Goal: Task Accomplishment & Management: Use online tool/utility

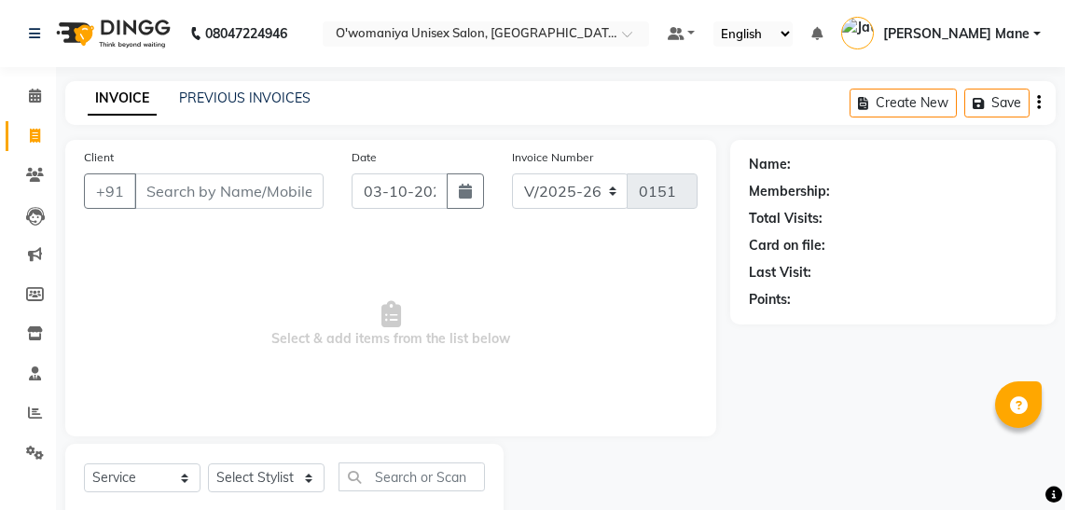
select select "6581"
select select "service"
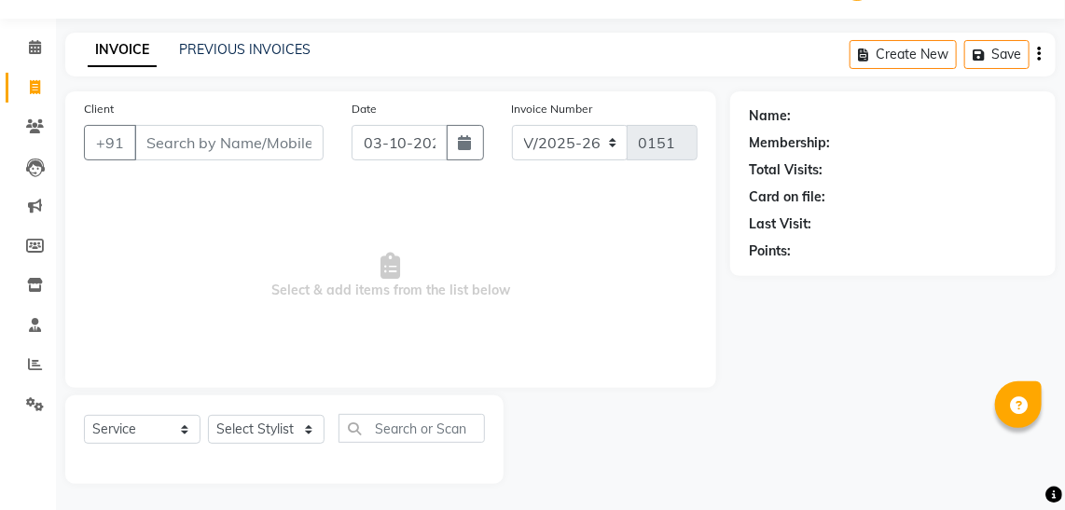
click at [276, 151] on input "Client" at bounding box center [228, 142] width 189 height 35
type input "9920201853"
click at [276, 151] on button "Add Client" at bounding box center [276, 142] width 96 height 35
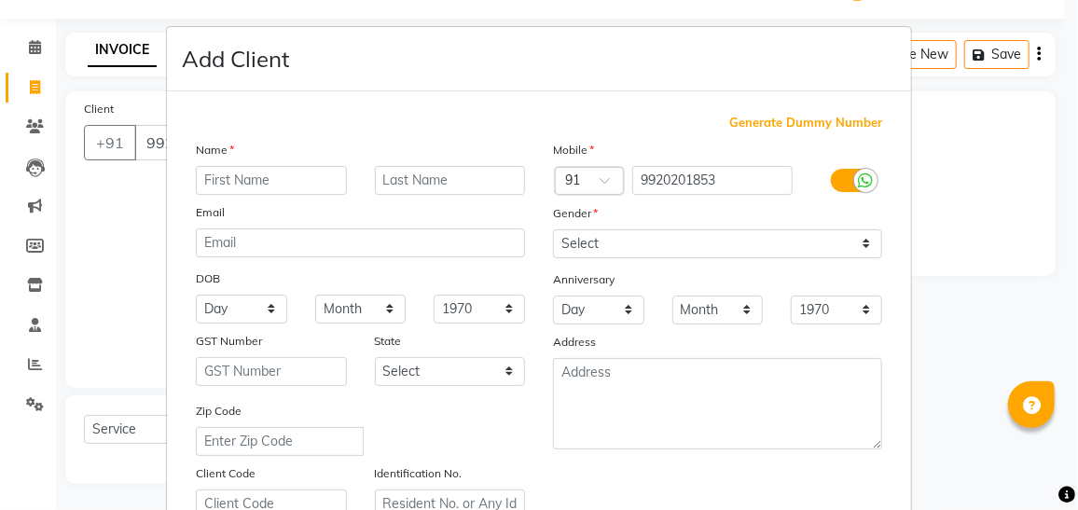
click at [262, 180] on input "text" at bounding box center [271, 180] width 151 height 29
type input "jyoti"
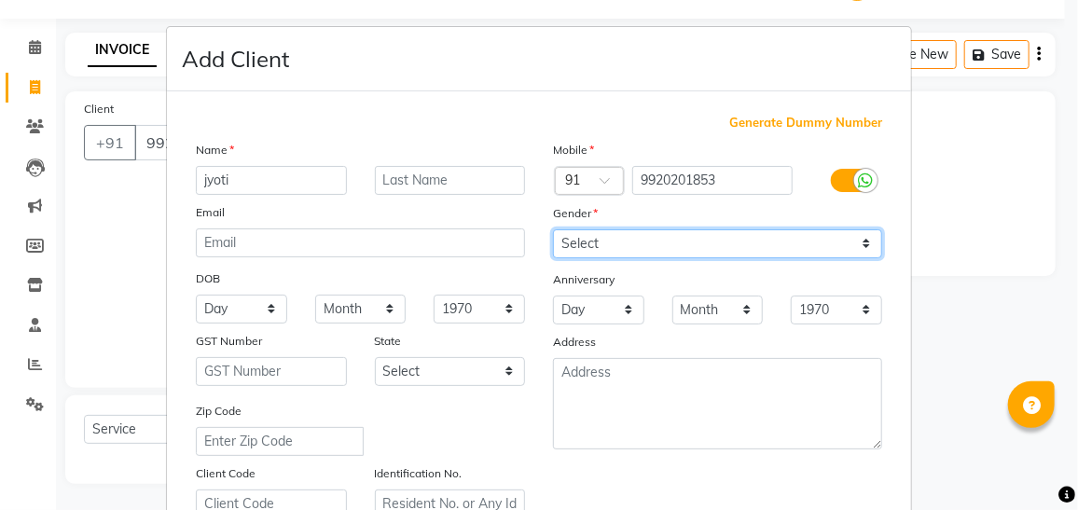
click at [696, 245] on select "Select [DEMOGRAPHIC_DATA] [DEMOGRAPHIC_DATA] Other Prefer Not To Say" at bounding box center [717, 243] width 329 height 29
select select "[DEMOGRAPHIC_DATA]"
click at [553, 229] on select "Select [DEMOGRAPHIC_DATA] [DEMOGRAPHIC_DATA] Other Prefer Not To Say" at bounding box center [717, 243] width 329 height 29
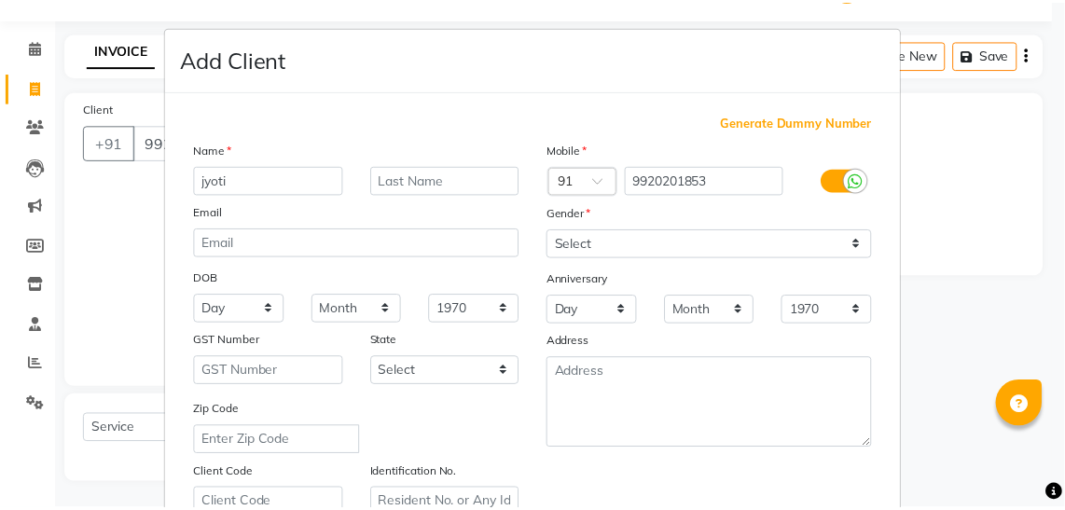
scroll to position [344, 0]
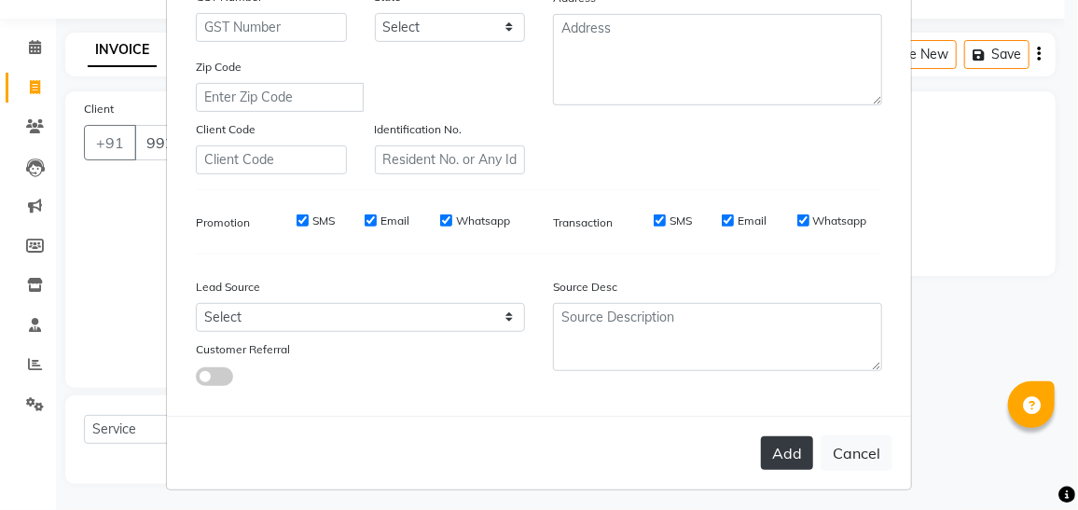
click at [782, 451] on button "Add" at bounding box center [787, 454] width 52 height 34
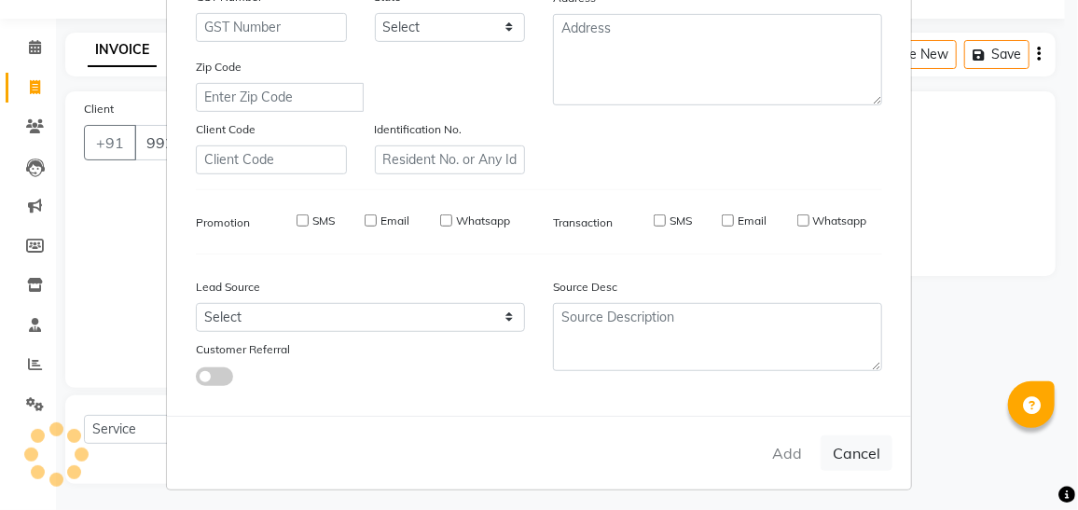
select select
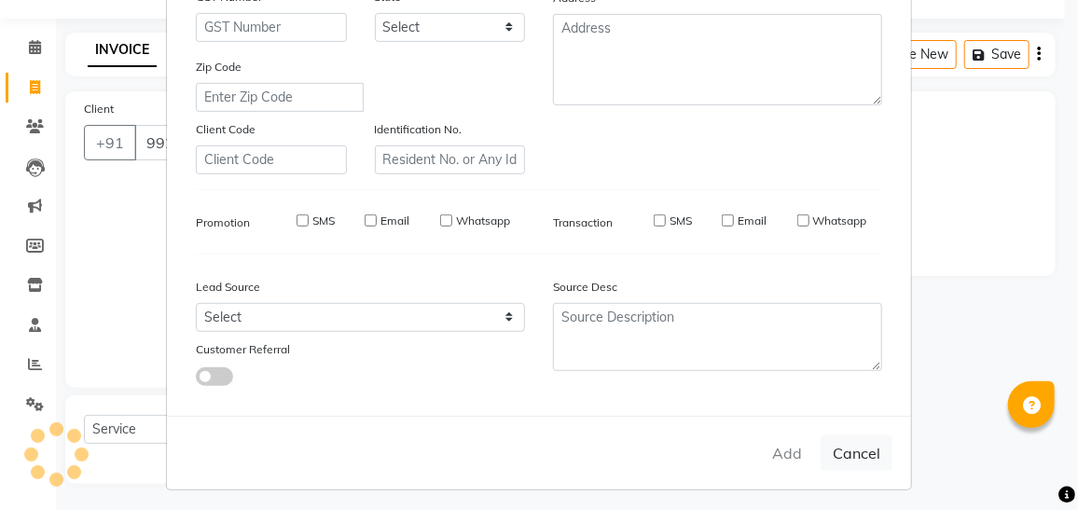
select select
checkbox input "false"
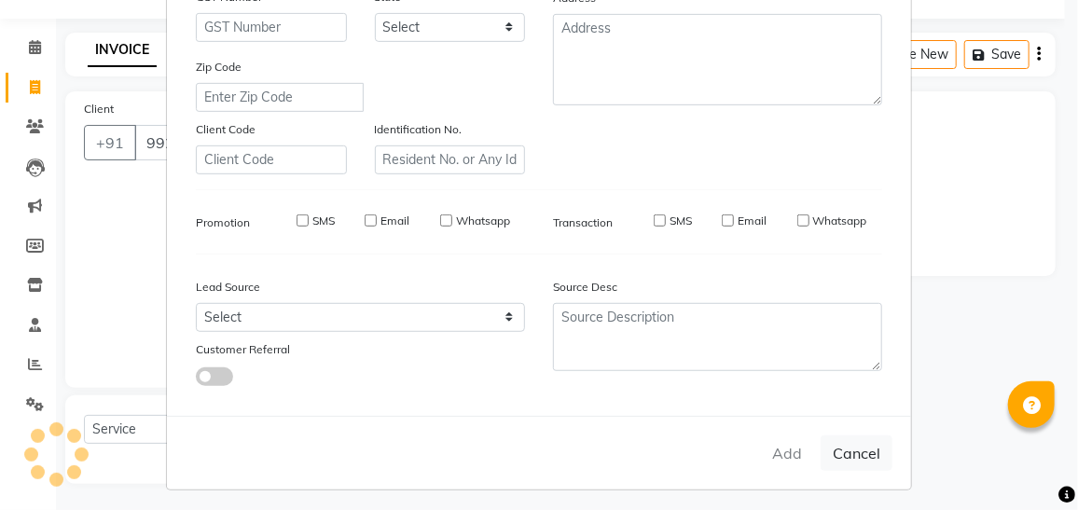
checkbox input "false"
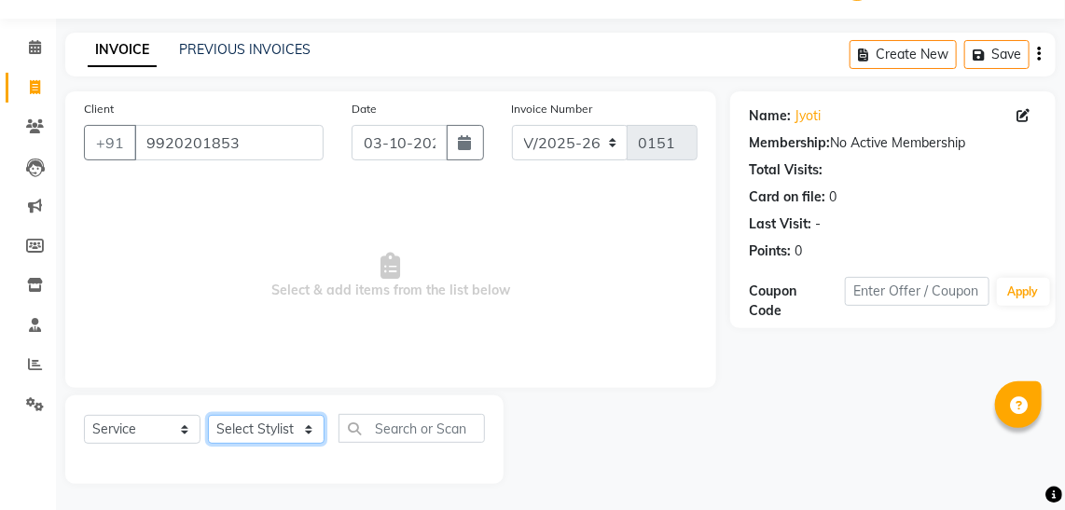
click at [275, 421] on select "Select Stylist [PERSON_NAME] [PERSON_NAME] Mane kajal [PERSON_NAME] [PERSON_NAM…" at bounding box center [266, 429] width 117 height 29
select select "79444"
click at [208, 415] on select "Select Stylist [PERSON_NAME] [PERSON_NAME] Mane kajal [PERSON_NAME] [PERSON_NAM…" at bounding box center [266, 429] width 117 height 29
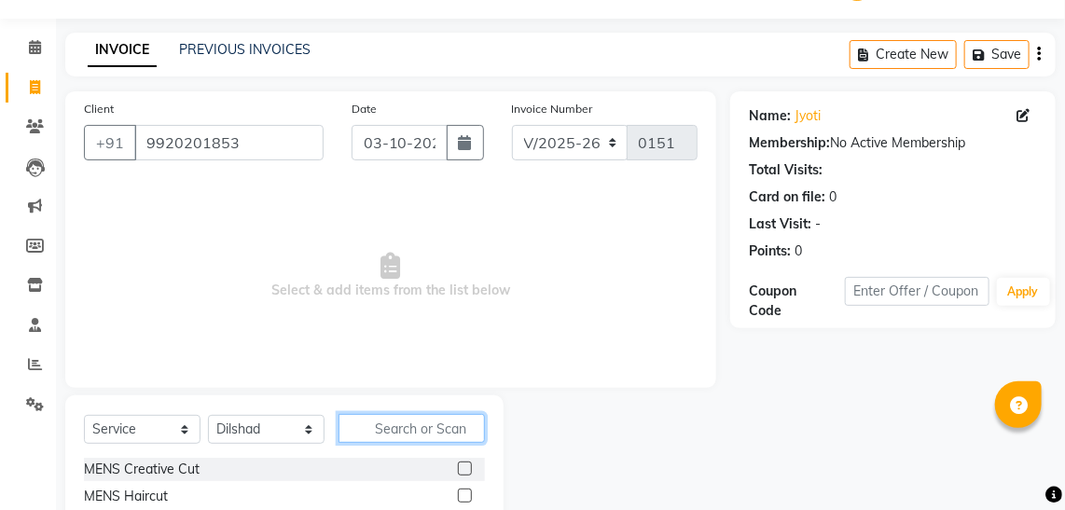
click at [387, 414] on input "text" at bounding box center [412, 428] width 146 height 29
click at [458, 490] on label at bounding box center [465, 496] width 14 height 14
click at [458, 491] on input "checkbox" at bounding box center [464, 497] width 12 height 12
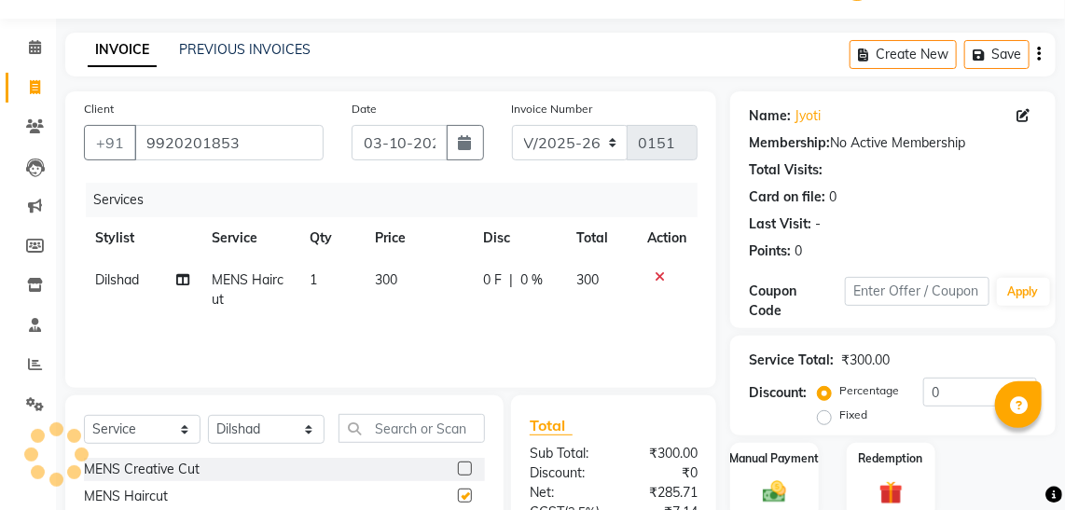
checkbox input "false"
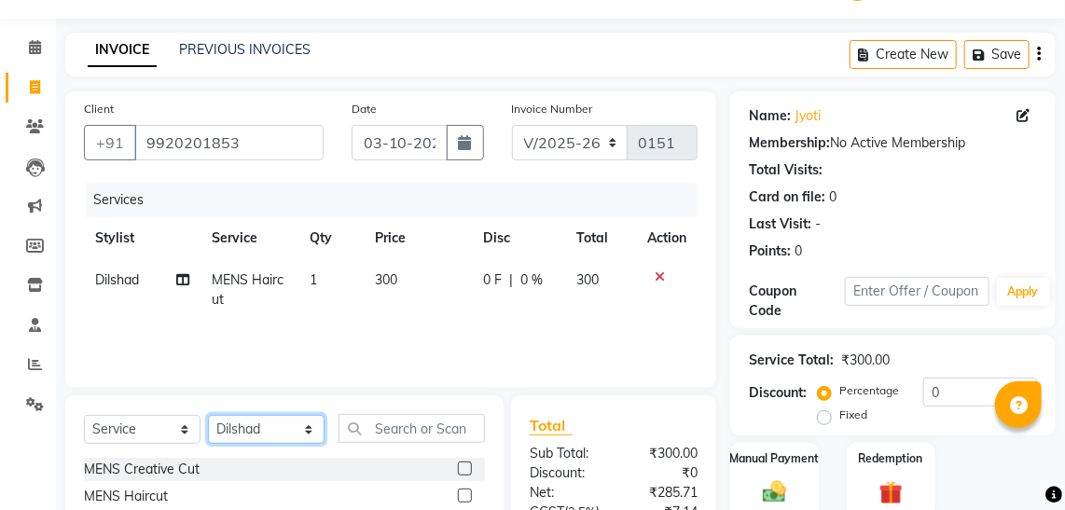
click at [271, 417] on select "Select Stylist [PERSON_NAME] [PERSON_NAME] Mane kajal [PERSON_NAME] [PERSON_NAM…" at bounding box center [266, 429] width 117 height 29
select select "53028"
click at [208, 415] on select "Select Stylist [PERSON_NAME] [PERSON_NAME] Mane kajal [PERSON_NAME] [PERSON_NAM…" at bounding box center [266, 429] width 117 height 29
click at [458, 469] on label at bounding box center [465, 469] width 14 height 14
click at [458, 469] on input "checkbox" at bounding box center [464, 470] width 12 height 12
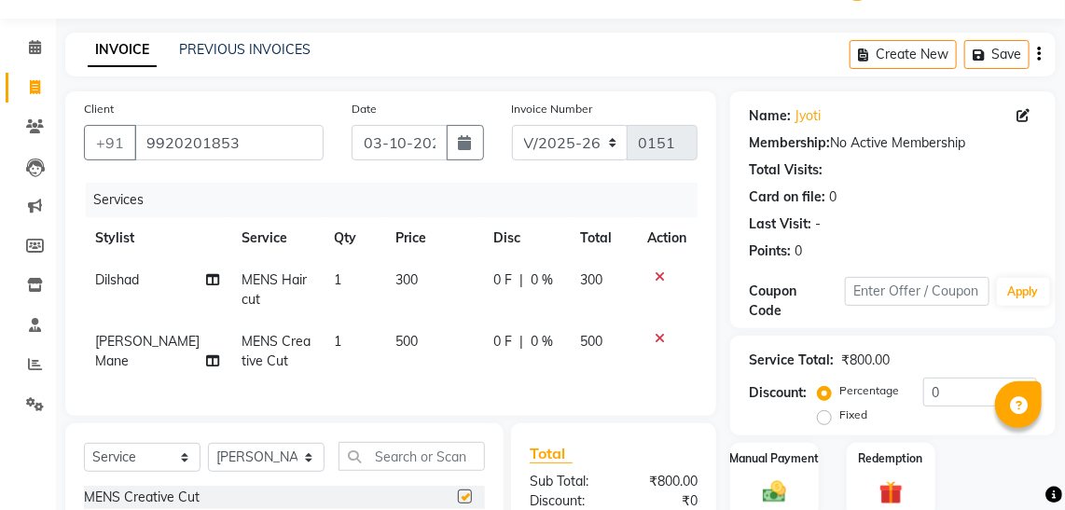
checkbox input "false"
click at [396, 343] on span "500" at bounding box center [407, 341] width 22 height 17
select select "53028"
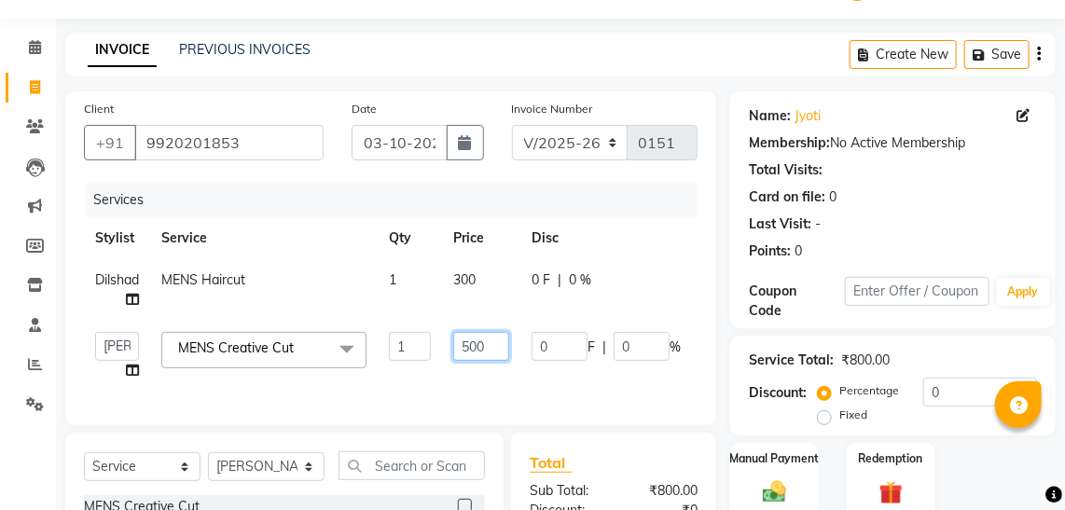
click at [469, 345] on input "500" at bounding box center [481, 346] width 56 height 29
type input "700"
click at [700, 410] on div "Client [PHONE_NUMBER] Date [DATE] Invoice Number V/2025 V/[PHONE_NUMBER] Servic…" at bounding box center [390, 258] width 651 height 334
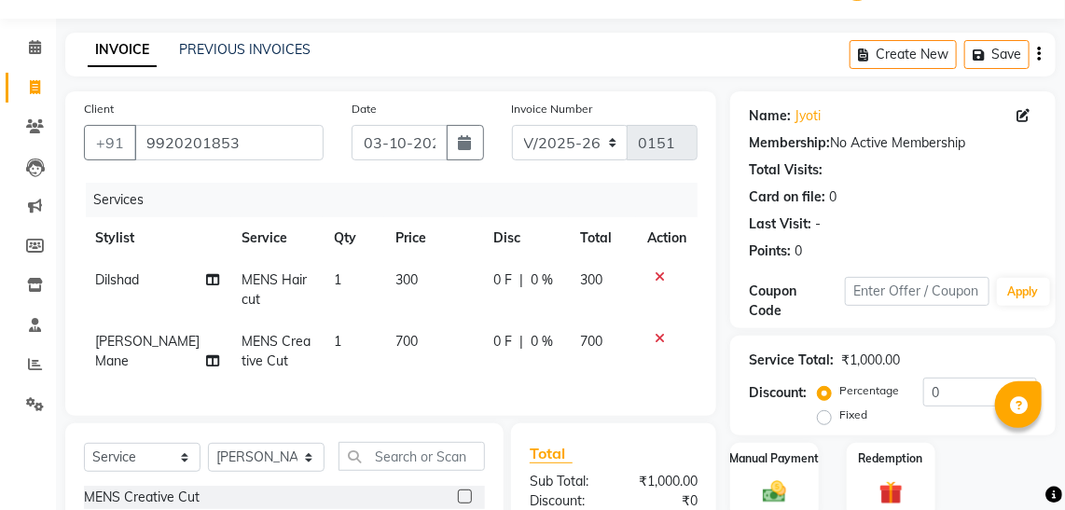
scroll to position [313, 0]
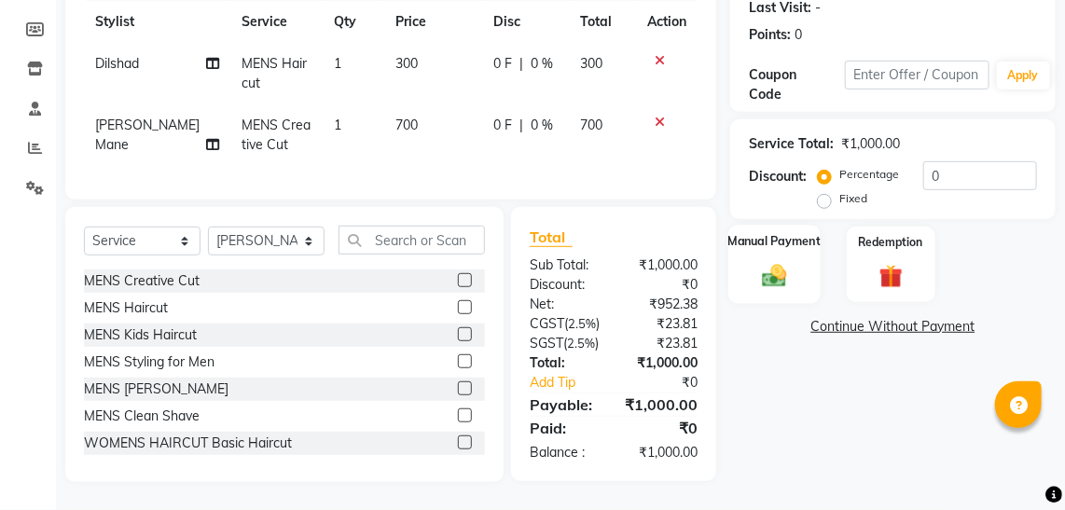
click at [769, 261] on img at bounding box center [775, 275] width 40 height 28
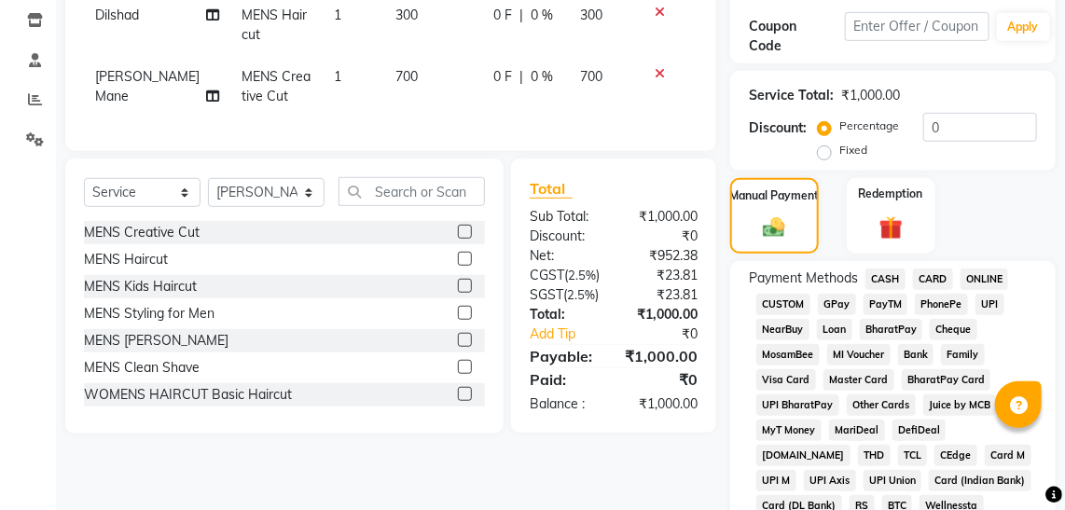
click at [836, 304] on span "GPay" at bounding box center [837, 304] width 38 height 21
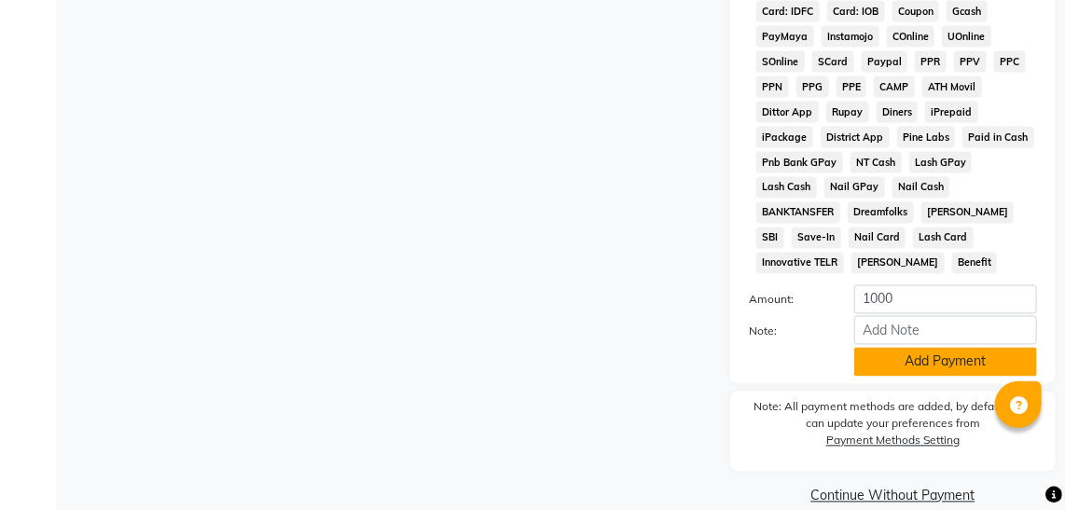
click at [972, 348] on button "Add Payment" at bounding box center [946, 362] width 183 height 29
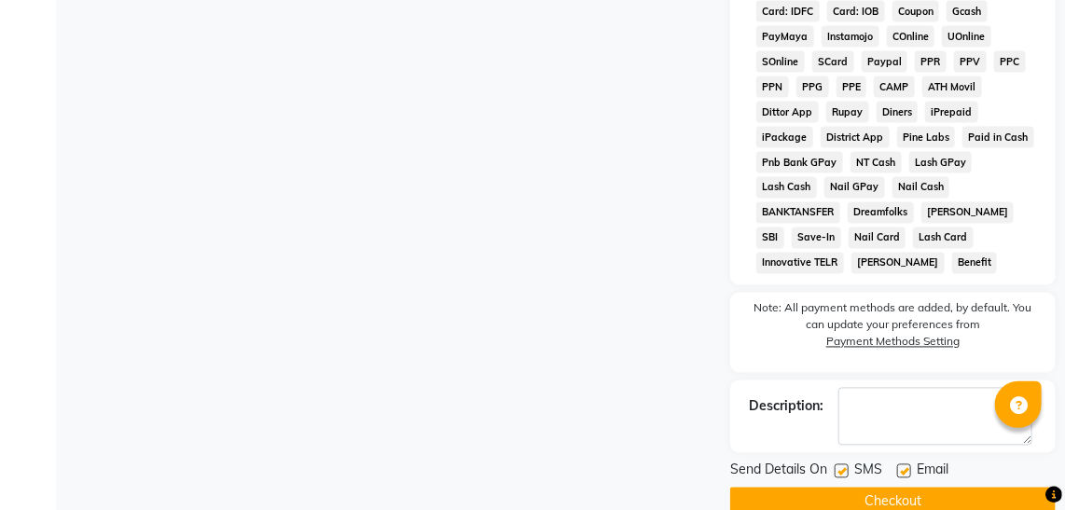
click at [800, 488] on button "Checkout" at bounding box center [893, 502] width 326 height 29
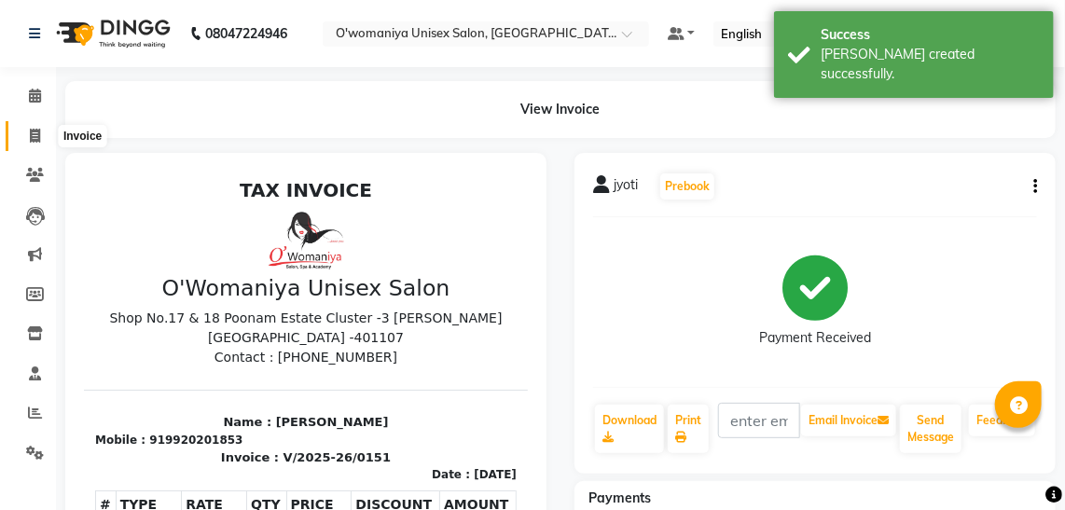
click at [39, 128] on span at bounding box center [35, 136] width 33 height 21
select select "service"
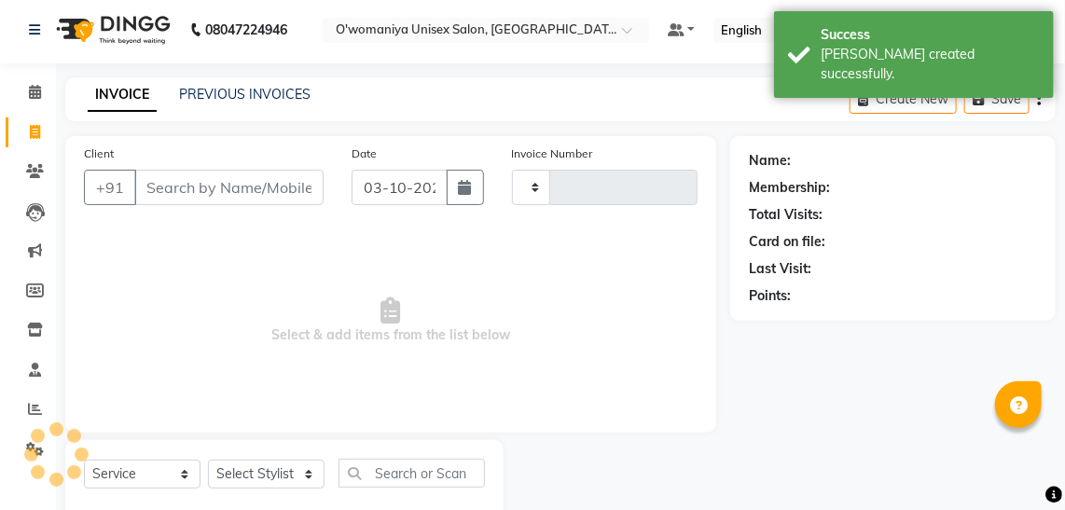
type input "0152"
select select "6581"
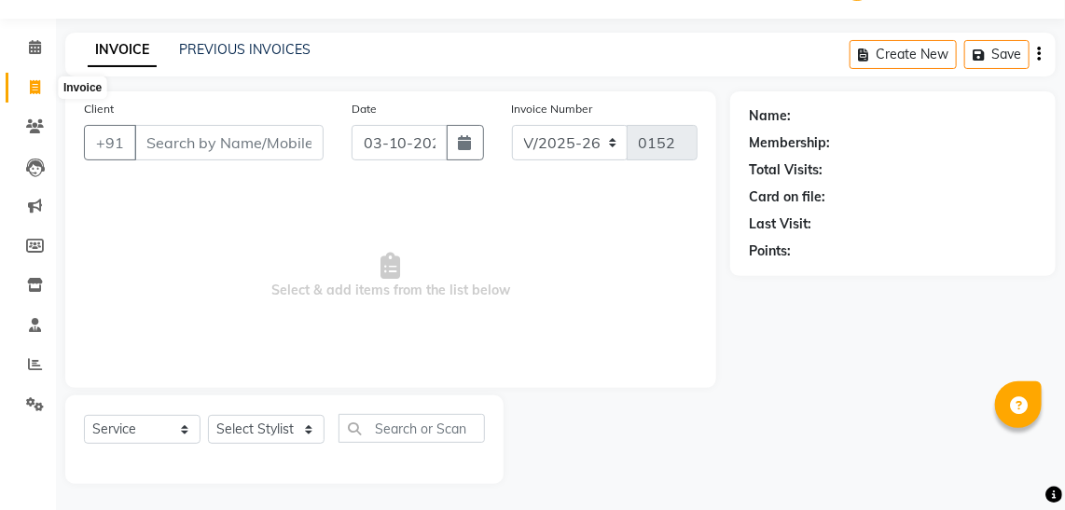
click at [33, 91] on icon at bounding box center [35, 87] width 10 height 14
select select "service"
type input "0152"
select select "6581"
click at [33, 91] on icon at bounding box center [35, 87] width 10 height 14
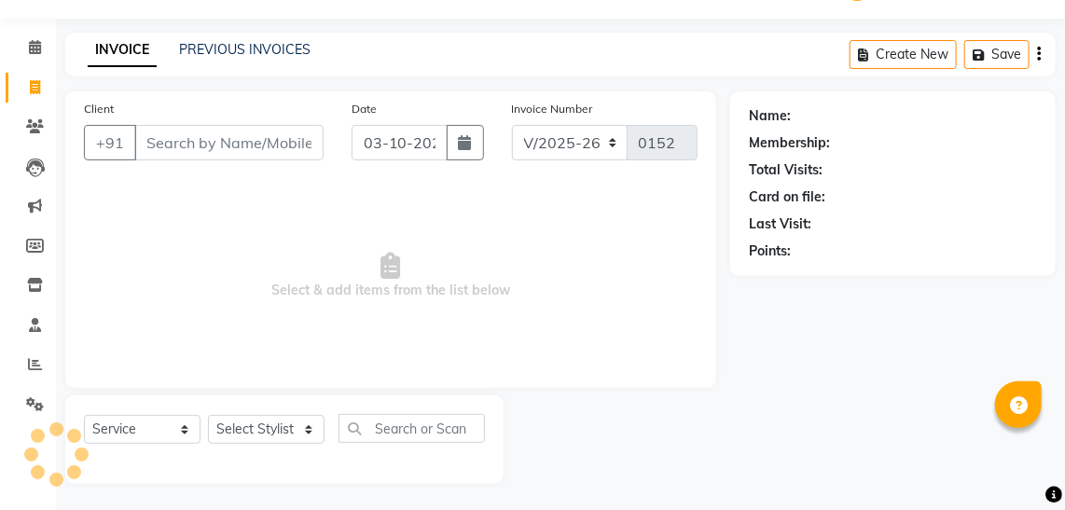
select select "service"
type input "0152"
select select "6581"
click at [34, 276] on span at bounding box center [35, 285] width 33 height 21
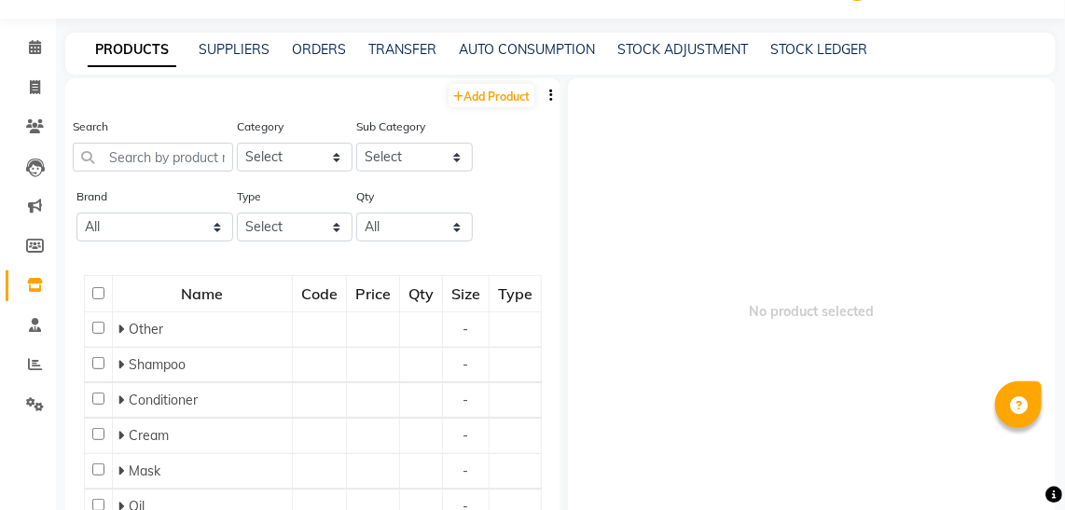
scroll to position [11, 0]
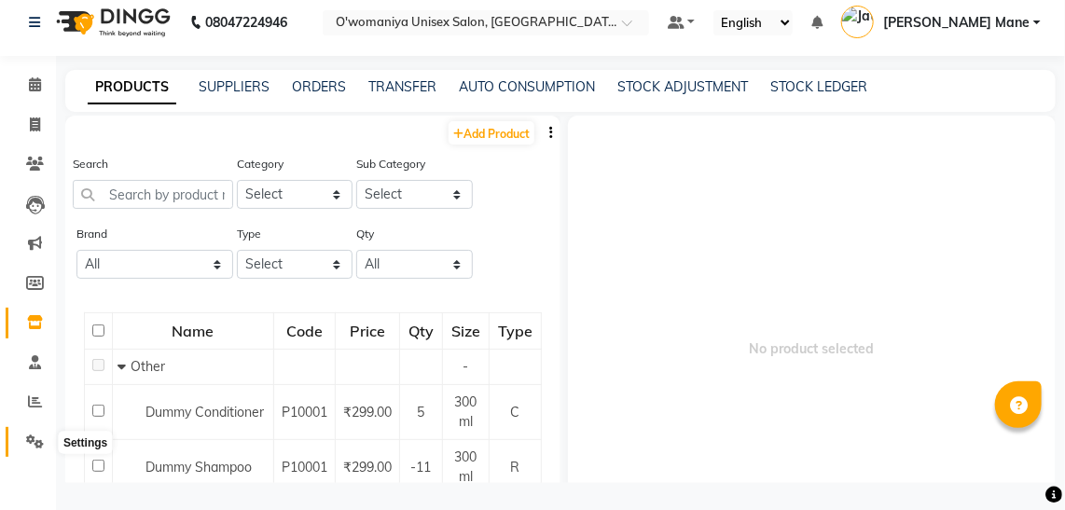
click at [27, 438] on icon at bounding box center [35, 442] width 18 height 14
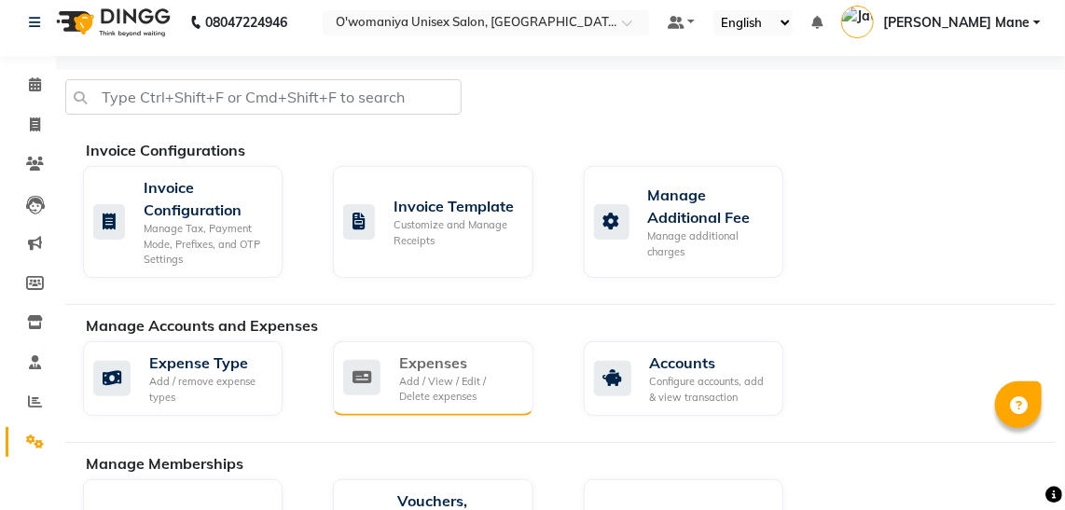
click at [422, 396] on div "Add / View / Edit / Delete expenses" at bounding box center [458, 389] width 118 height 31
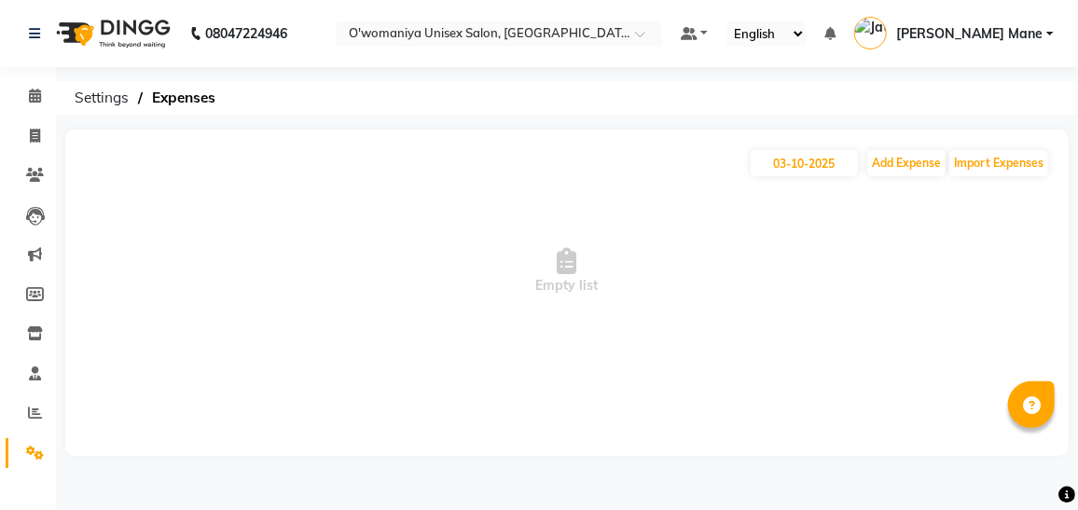
click at [910, 176] on div "[DATE] Add Expense Import Expenses" at bounding box center [567, 163] width 966 height 30
click at [904, 172] on button "Add Expense" at bounding box center [907, 163] width 78 height 26
select select "1"
select select "5614"
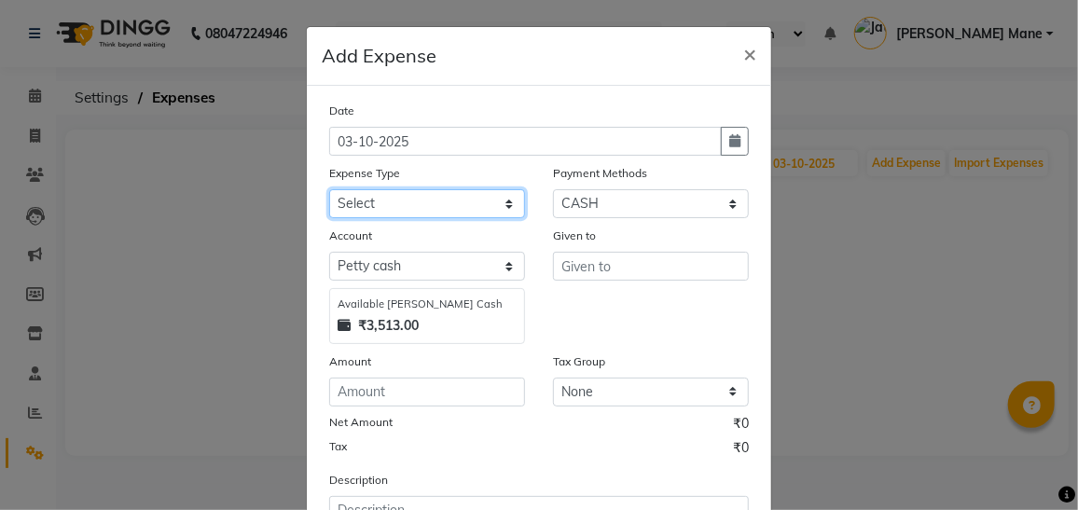
click at [428, 201] on select "Select Advance Salary Bank charges Car maintenance cash give to mam Cash transf…" at bounding box center [427, 203] width 196 height 29
select select "19104"
click at [329, 189] on select "Select Advance Salary Bank charges Car maintenance cash give to mam Cash transf…" at bounding box center [427, 203] width 196 height 29
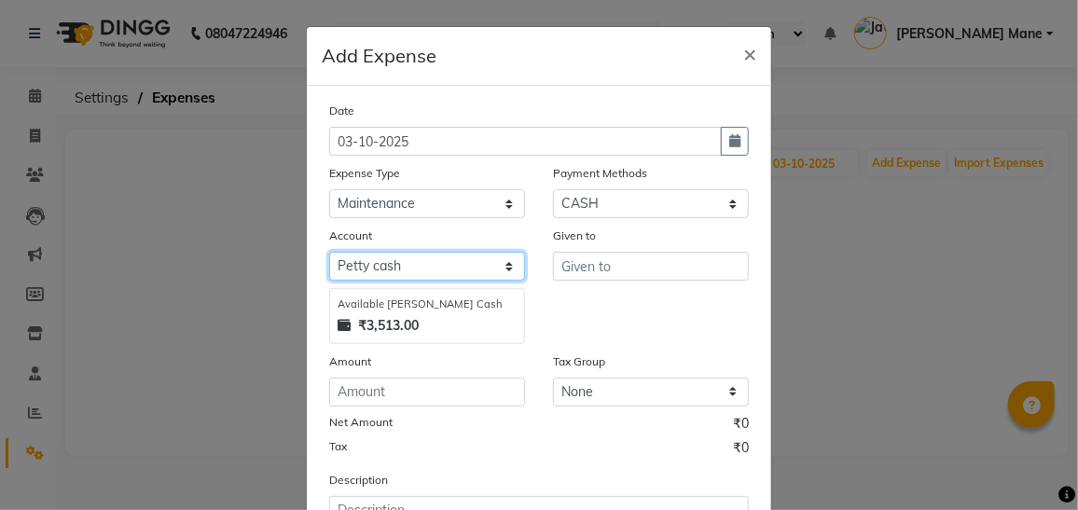
click at [371, 252] on select "Select [PERSON_NAME] cash Default account" at bounding box center [427, 266] width 196 height 29
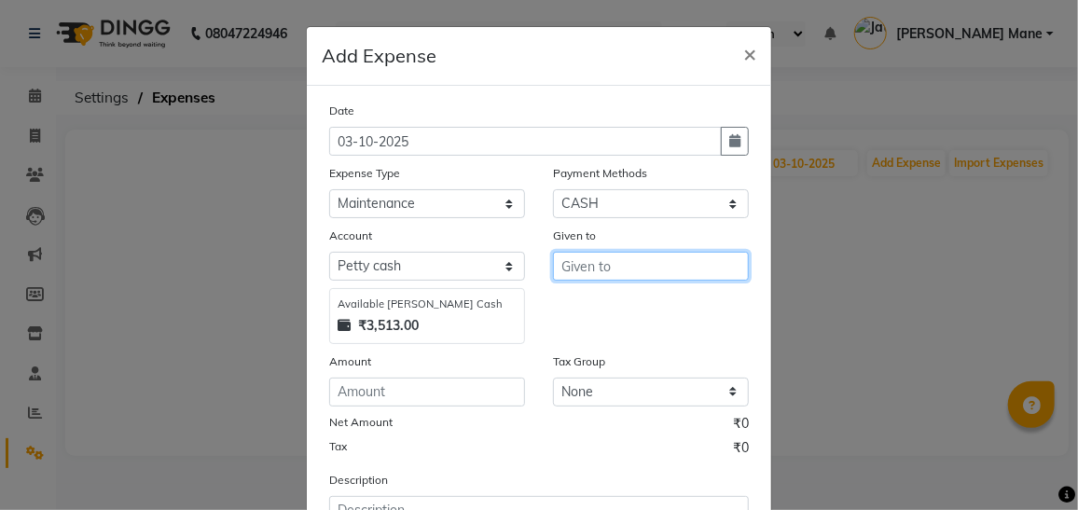
click at [576, 268] on input "text" at bounding box center [651, 266] width 196 height 29
click at [568, 267] on input "text" at bounding box center [651, 266] width 196 height 29
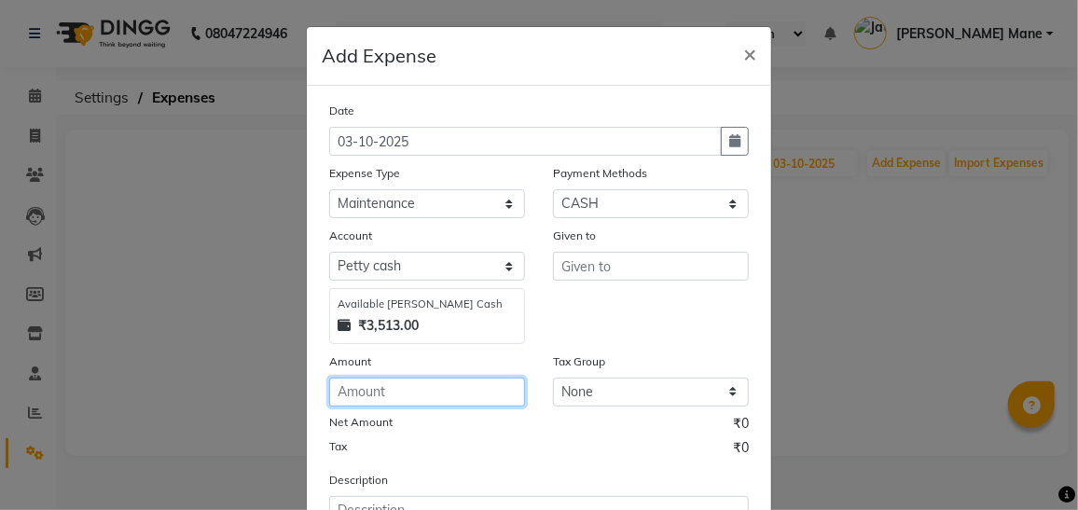
click at [424, 396] on input "number" at bounding box center [427, 392] width 196 height 29
type input "583"
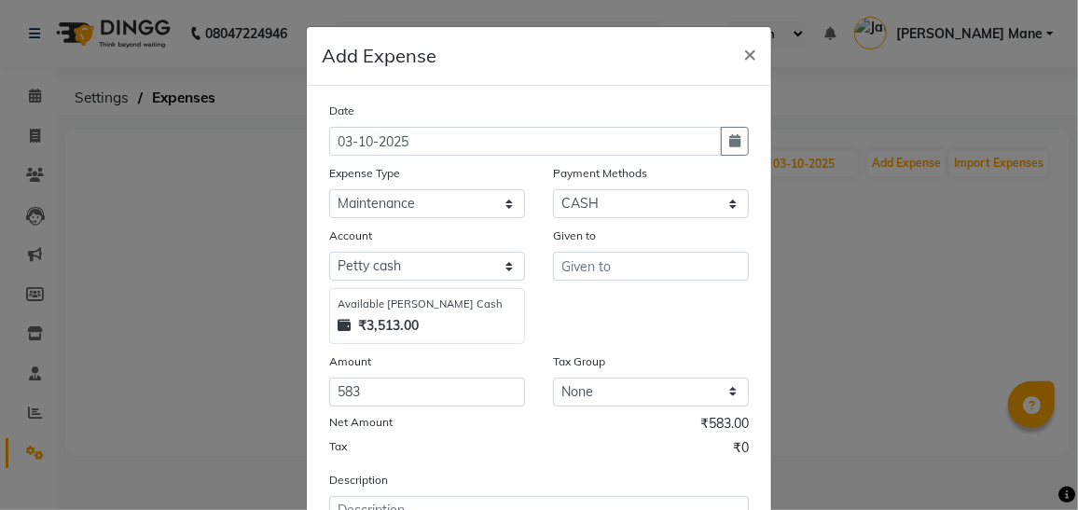
click at [513, 434] on div "Net Amount ₹583.00" at bounding box center [539, 426] width 420 height 24
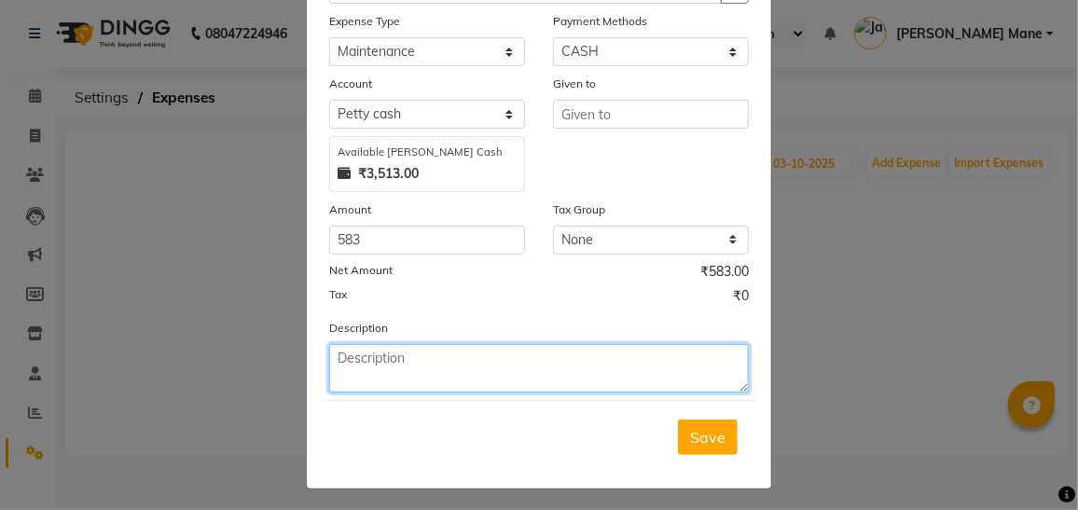
click at [529, 358] on textarea at bounding box center [539, 368] width 420 height 49
type textarea "blinkti : harpic , roll, air freshnar"
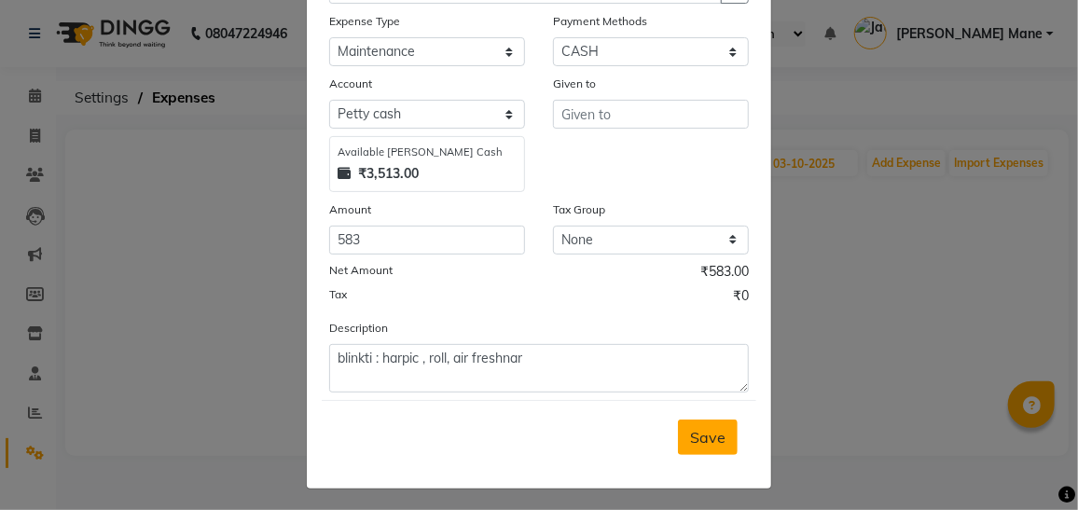
click at [715, 448] on button "Save" at bounding box center [708, 437] width 60 height 35
click at [709, 436] on span "Save" at bounding box center [707, 437] width 35 height 19
click at [646, 116] on input "text" at bounding box center [651, 114] width 196 height 29
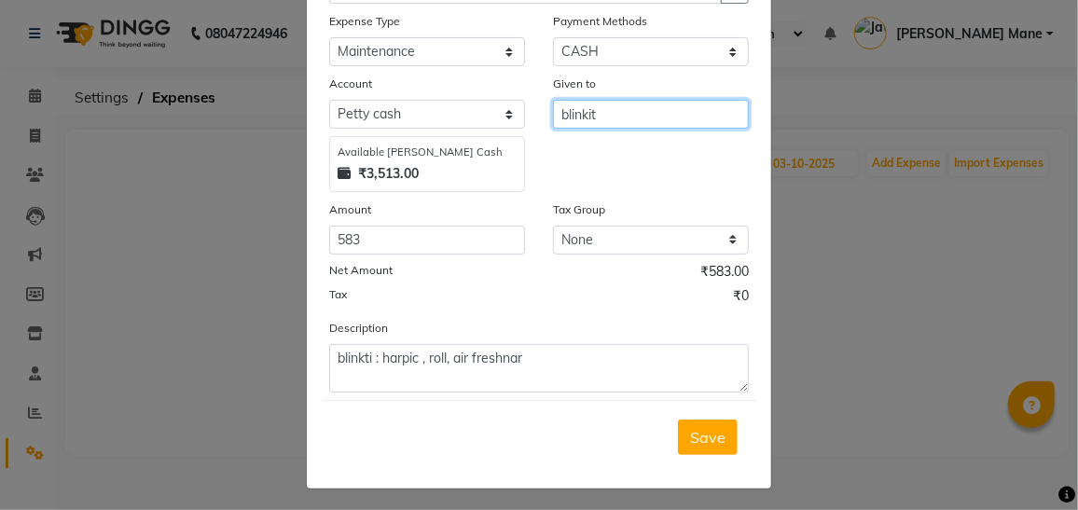
type input "blinkit"
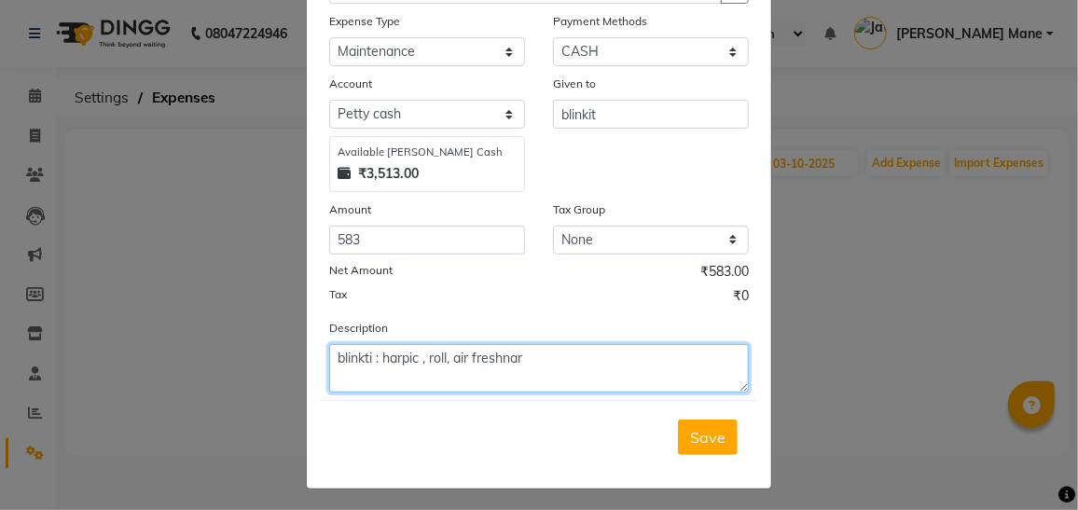
click at [374, 355] on textarea "blinkti : harpic , roll, air freshnar" at bounding box center [539, 368] width 420 height 49
click at [374, 355] on textarea "harpic , roll, air freshnar" at bounding box center [539, 368] width 420 height 49
type textarea "Harpic , roll, air freshener"
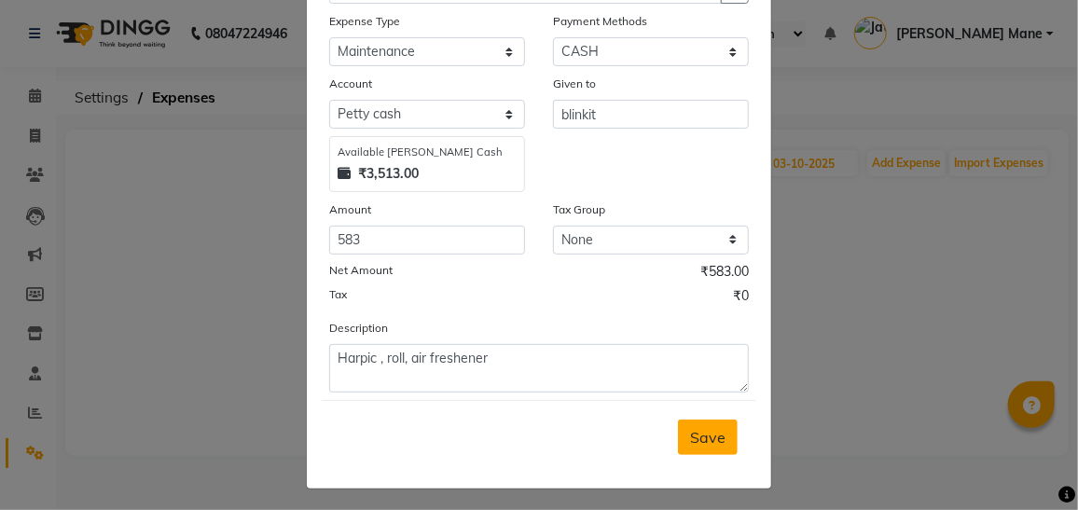
click at [712, 443] on button "Save" at bounding box center [708, 437] width 60 height 35
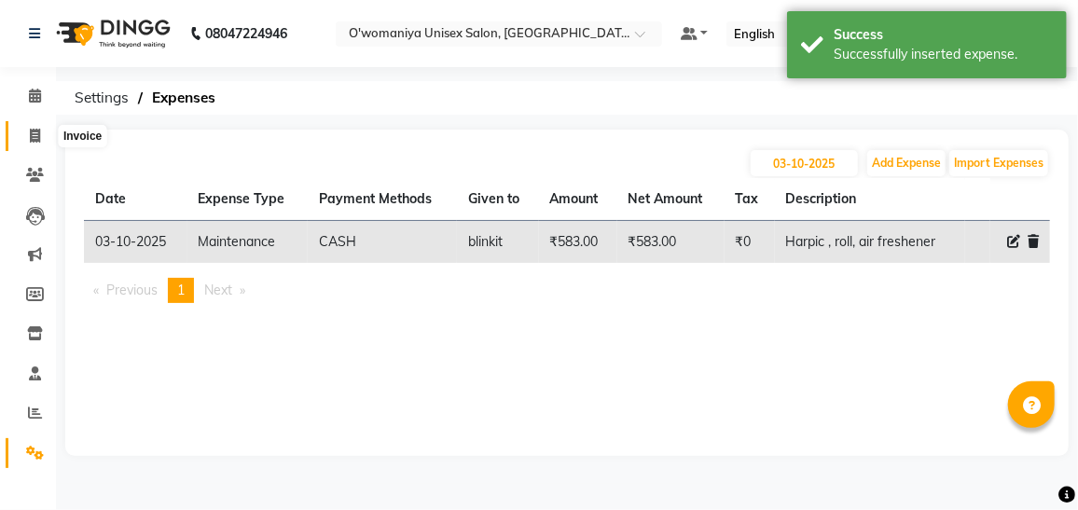
click at [35, 139] on icon at bounding box center [35, 136] width 10 height 14
select select "service"
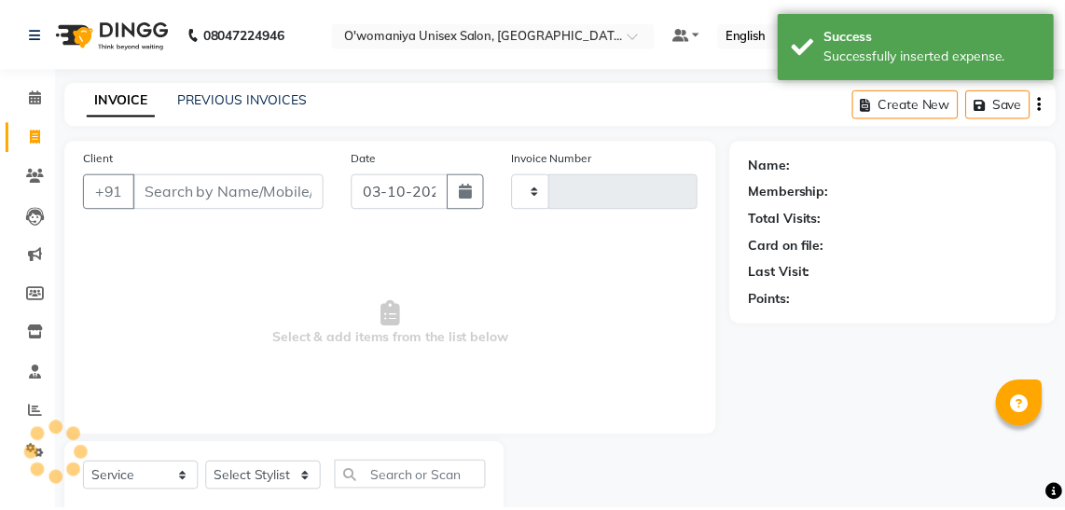
scroll to position [49, 0]
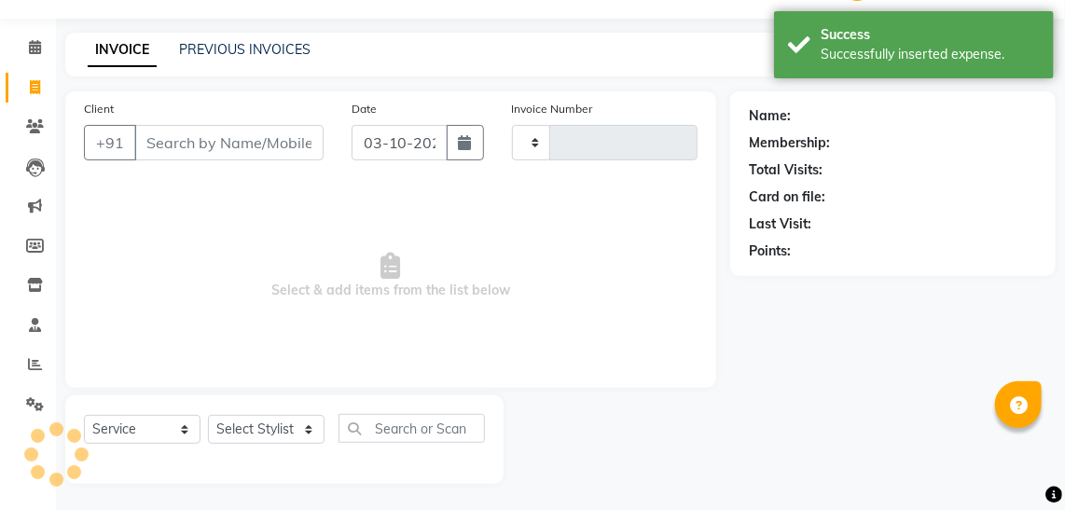
type input "0152"
select select "6581"
